Goal: Task Accomplishment & Management: Manage account settings

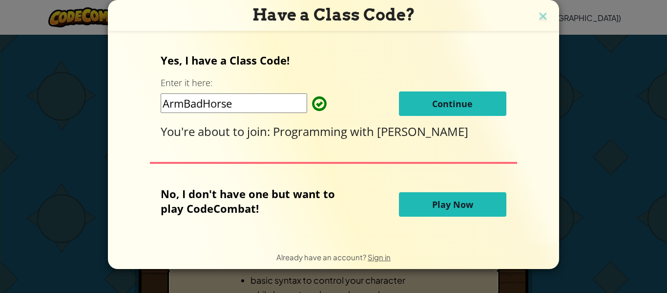
click at [483, 103] on button "Continue" at bounding box center [452, 103] width 107 height 24
click at [423, 107] on button "Continue" at bounding box center [452, 103] width 107 height 24
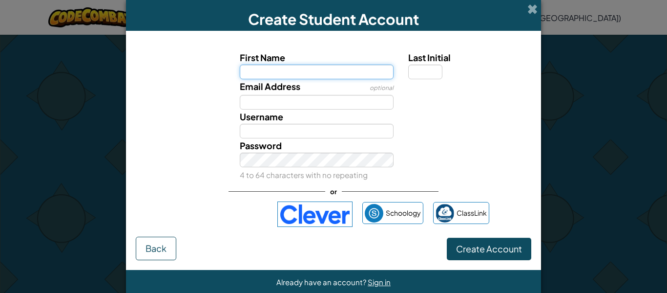
click at [340, 65] on input "First Name" at bounding box center [317, 71] width 154 height 15
type input "Makai the only one"
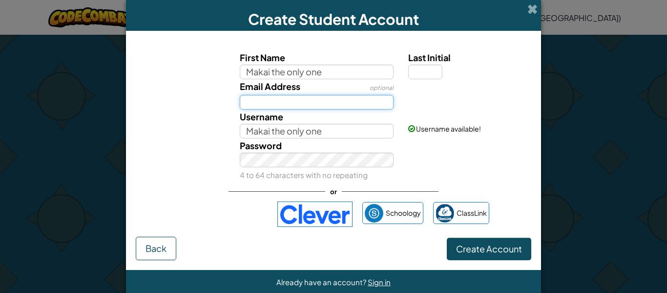
click at [320, 101] on input "Email Address" at bounding box center [317, 102] width 154 height 15
type input "[EMAIL_ADDRESS][DOMAIN_NAME]"
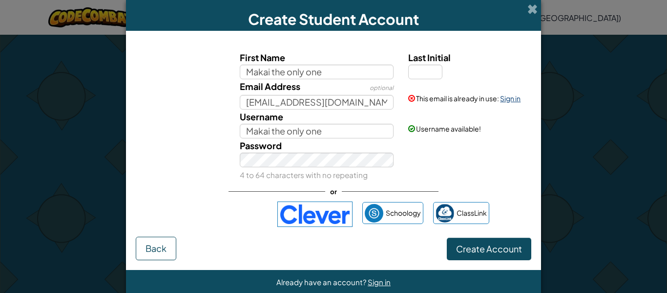
click at [508, 97] on link "Sign in" at bounding box center [510, 98] width 21 height 9
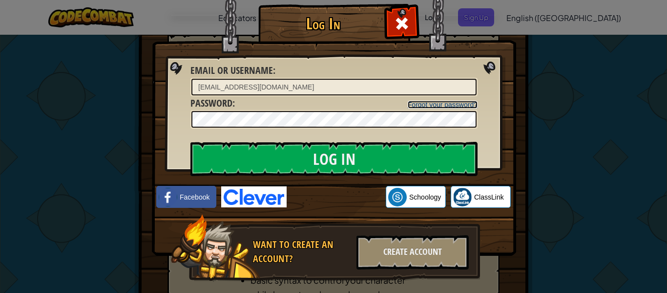
click at [449, 104] on link "Forgot your password?" at bounding box center [443, 105] width 70 height 8
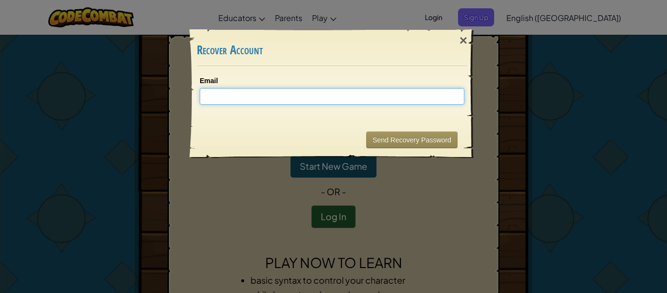
click at [390, 101] on input "Email" at bounding box center [332, 96] width 265 height 17
